Goal: Task Accomplishment & Management: Manage account settings

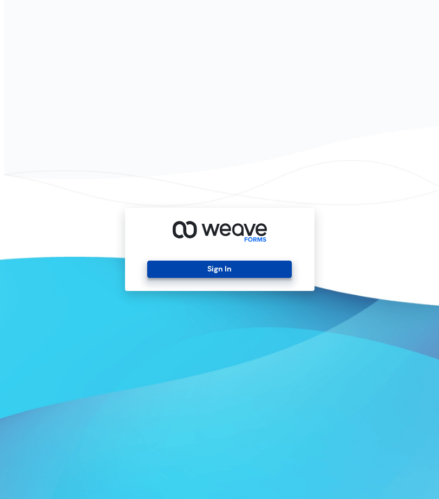
click at [213, 268] on button "Sign In" at bounding box center [219, 268] width 145 height 17
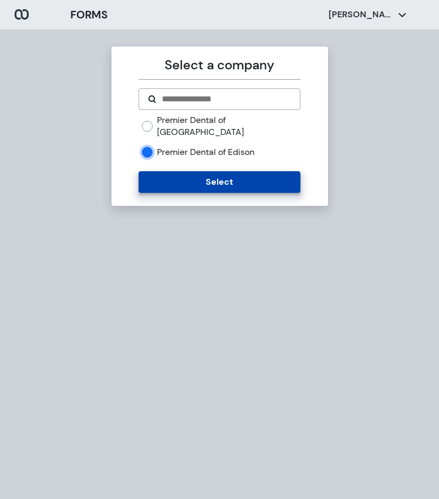
click at [153, 171] on button "Select" at bounding box center [220, 182] width 162 height 22
